Goal: Task Accomplishment & Management: Manage account settings

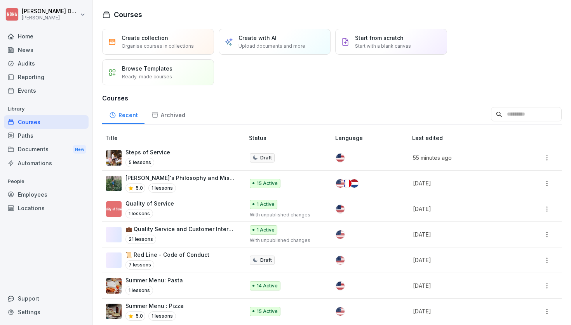
scroll to position [211, 0]
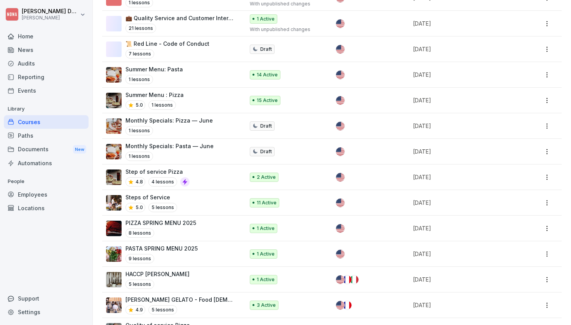
click at [157, 68] on p "Summer Menu: Pasta" at bounding box center [153, 69] width 57 height 8
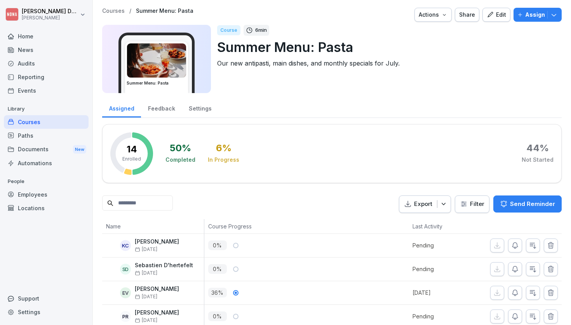
click at [501, 15] on div "Edit" at bounding box center [495, 14] width 19 height 9
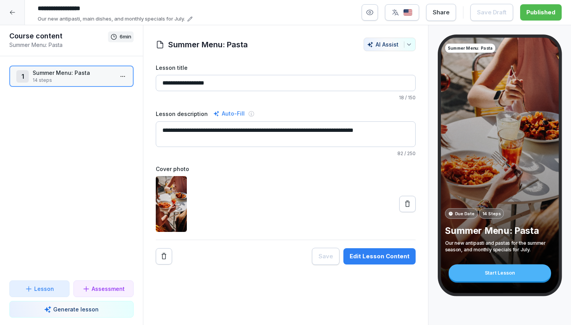
click at [379, 257] on div "Edit Lesson Content" at bounding box center [379, 256] width 60 height 9
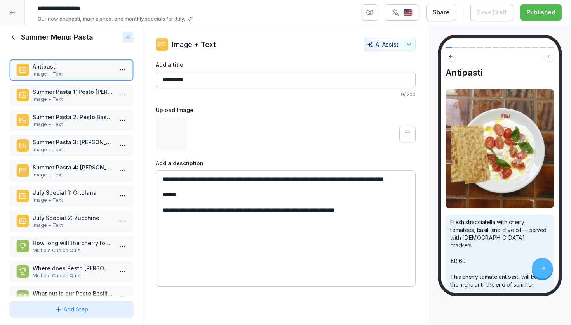
click at [87, 103] on p "Image + Text" at bounding box center [73, 99] width 81 height 7
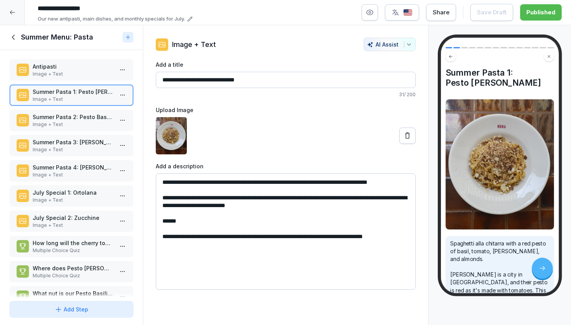
click at [84, 121] on p "Summer Pasta 2: Pesto Basilico" at bounding box center [73, 117] width 81 height 8
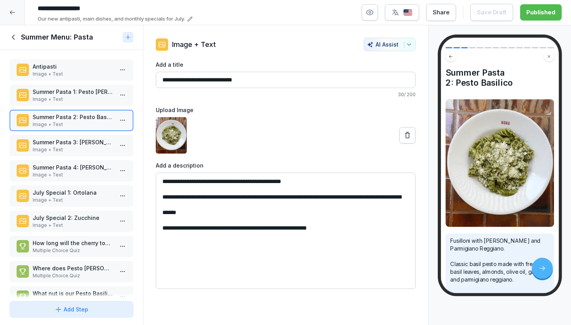
click at [81, 153] on p "Image + Text" at bounding box center [73, 149] width 81 height 7
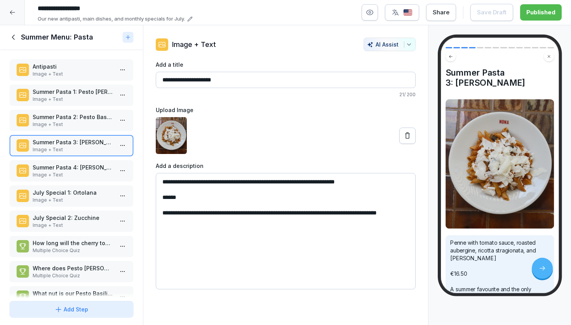
click at [82, 172] on p "Summer Pasta 4: Ragu Bolognese" at bounding box center [73, 167] width 81 height 8
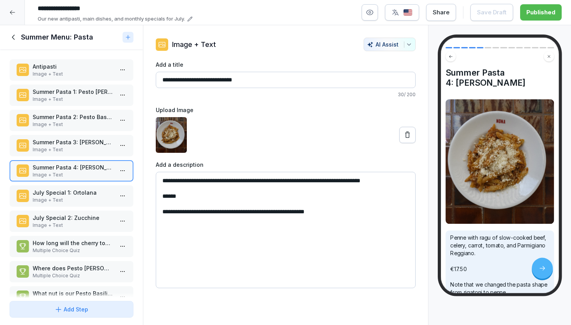
click at [83, 197] on p "July Special 1: Ortolana" at bounding box center [73, 193] width 81 height 8
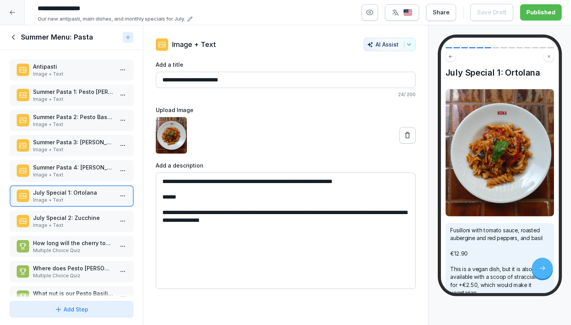
click at [82, 222] on p "July Special 2: Zucchine" at bounding box center [73, 218] width 81 height 8
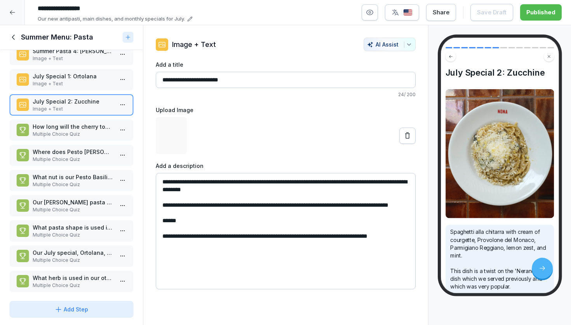
scroll to position [118, 0]
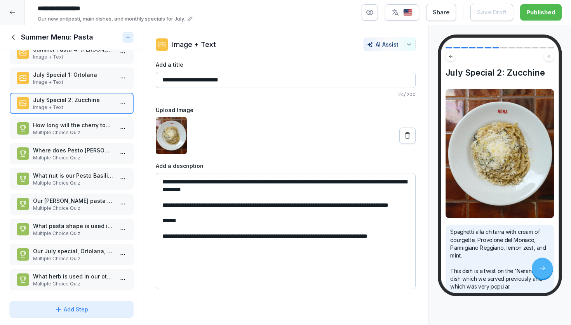
click at [90, 129] on p "How long will the cherry tomato antipasti be on the menu?" at bounding box center [73, 125] width 81 height 8
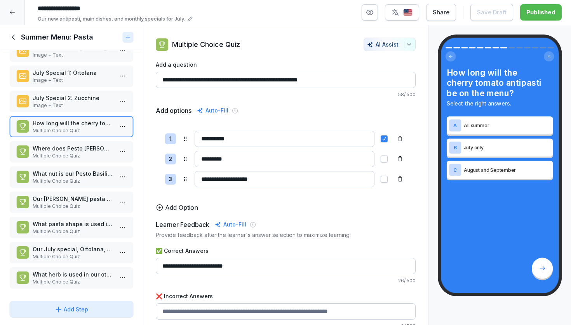
scroll to position [126, 0]
click at [89, 153] on p "Multiple Choice Quiz" at bounding box center [73, 156] width 81 height 7
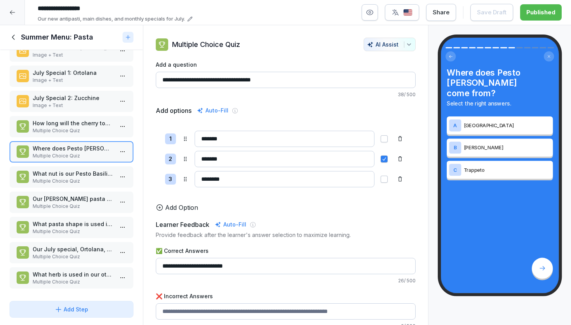
scroll to position [126, 0]
click at [83, 180] on p "Multiple Choice Quiz" at bounding box center [73, 181] width 81 height 7
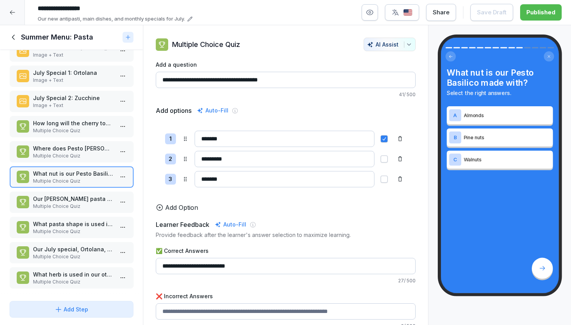
click at [82, 205] on p "Multiple Choice Quiz" at bounding box center [73, 206] width 81 height 7
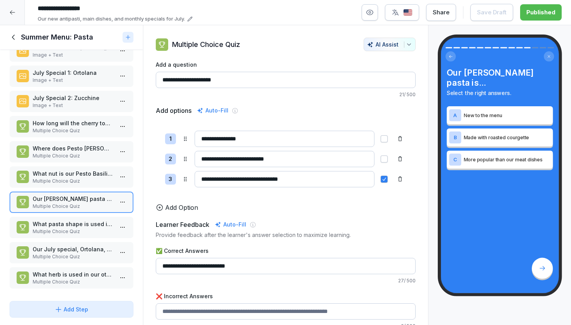
click at [80, 229] on p "Multiple Choice Quiz" at bounding box center [73, 231] width 81 height 7
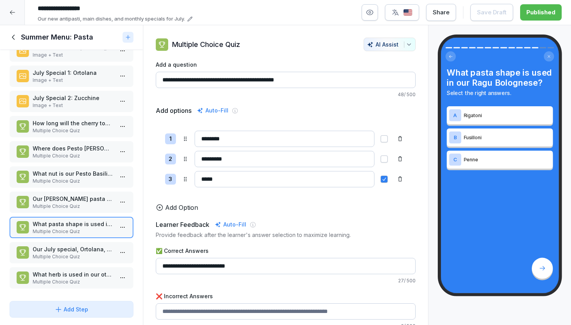
click at [80, 253] on p "Our July special, Ortolana, is made with tomato sauce, roasted aubergine, basil…" at bounding box center [73, 249] width 81 height 8
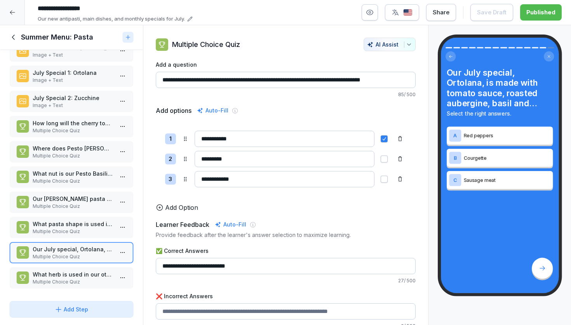
click at [80, 275] on p "What herb is used in our other July special, Zucchine?" at bounding box center [73, 275] width 81 height 8
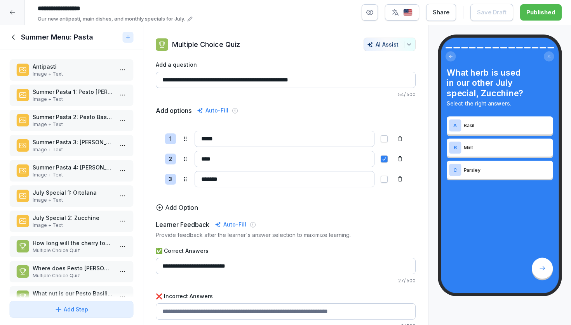
click at [12, 40] on icon at bounding box center [13, 37] width 3 height 5
